Goal: Find specific page/section: Find specific page/section

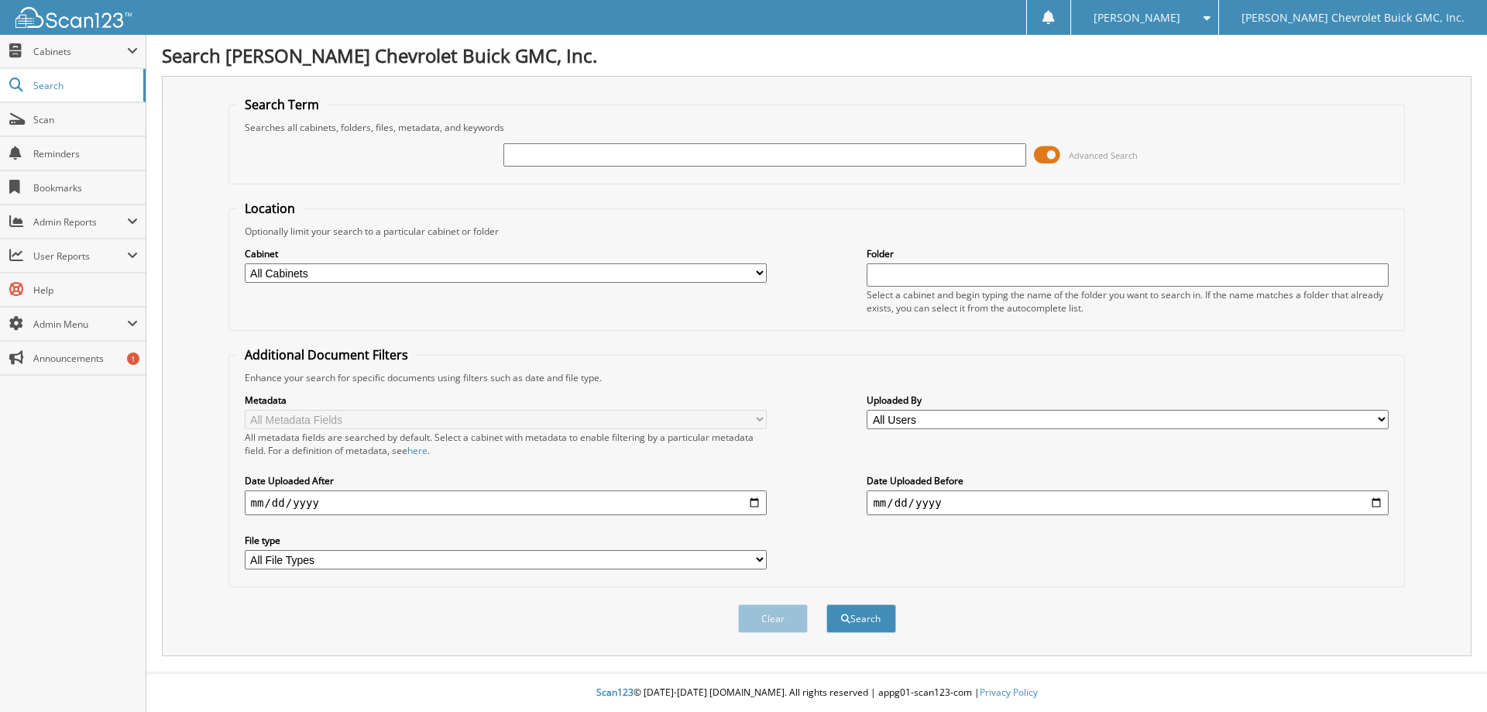
click at [546, 153] on input "text" at bounding box center [765, 154] width 522 height 23
click at [542, 152] on input "C25125" at bounding box center [765, 154] width 522 height 23
type input "C25175"
click at [851, 620] on button "Search" at bounding box center [862, 618] width 70 height 29
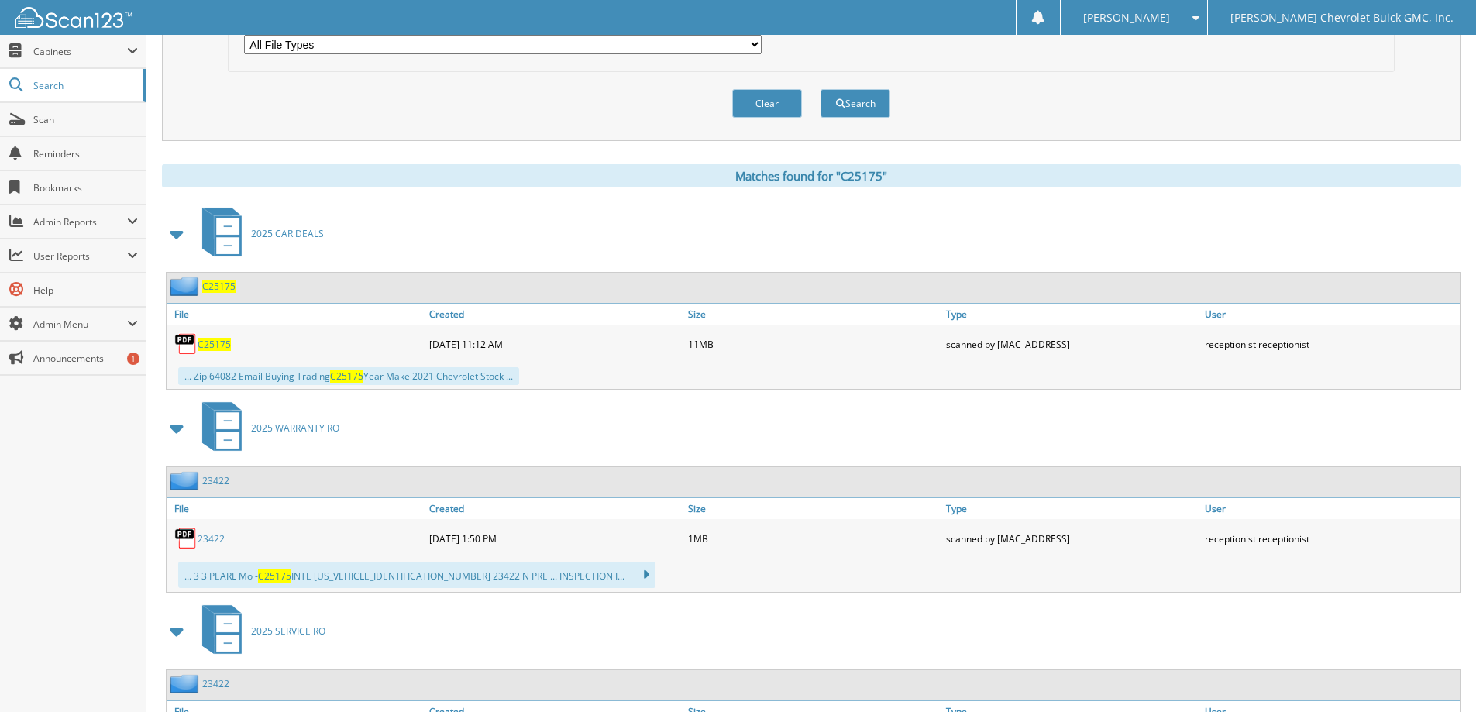
scroll to position [542, 0]
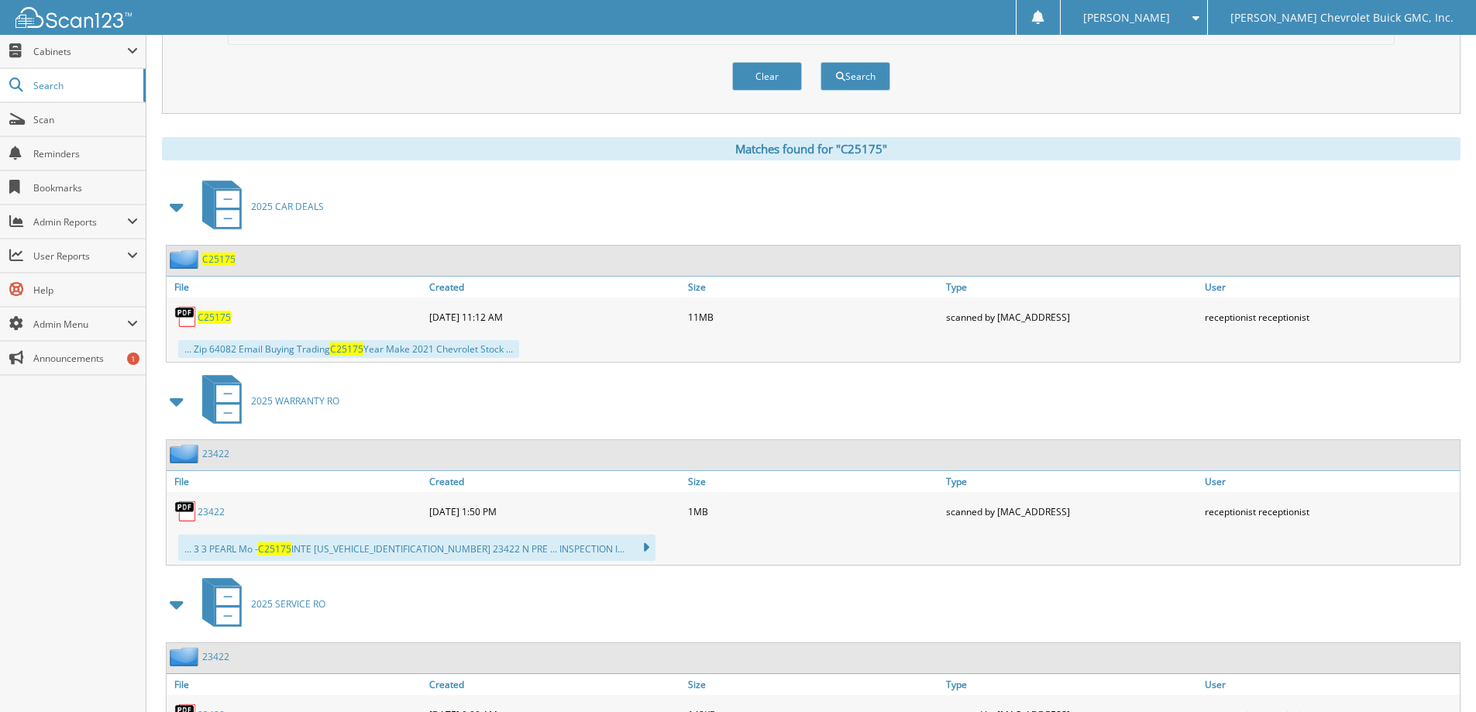
click at [206, 315] on span "C25175" at bounding box center [214, 317] width 33 height 13
drag, startPoint x: 188, startPoint y: 318, endPoint x: 577, endPoint y: 419, distance: 401.9
click at [577, 419] on div "2025 WARRANTY RO" at bounding box center [811, 400] width 1298 height 61
click at [222, 315] on span "C25175" at bounding box center [214, 317] width 33 height 13
